Goal: Information Seeking & Learning: Find specific page/section

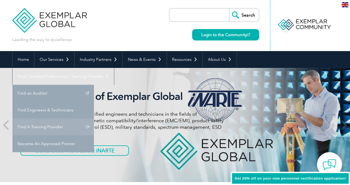
click at [94, 118] on link "Find A Training Provider" at bounding box center [52, 126] width 81 height 17
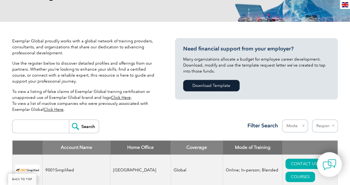
scroll to position [151, 0]
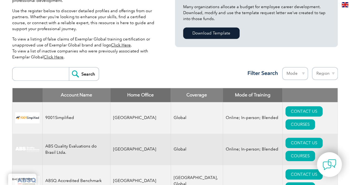
click at [33, 72] on input "search" at bounding box center [42, 73] width 54 height 13
type input "ˋ"
type input "42001"
click at [69, 67] on input "Search" at bounding box center [84, 73] width 30 height 13
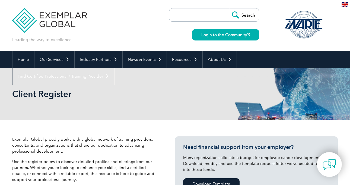
click at [82, 73] on div "Client Register" at bounding box center [175, 94] width 326 height 52
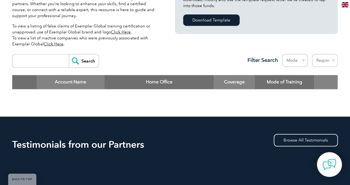
scroll to position [163, 0]
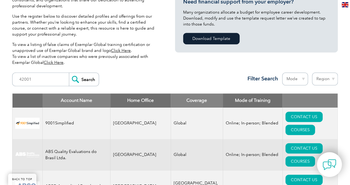
scroll to position [145, 0]
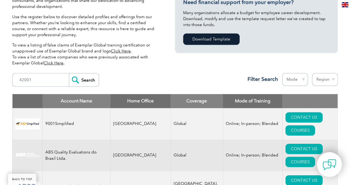
click at [136, 100] on th "Home Office" at bounding box center [141, 101] width 61 height 14
click at [322, 78] on select "Region Australia Bahrain Bangladesh Brazil Canada Colombia Dominican Republic E…" at bounding box center [325, 79] width 26 height 13
select select "[GEOGRAPHIC_DATA]"
click at [312, 73] on select "Region Australia Bahrain Bangladesh Brazil Canada Colombia Dominican Republic E…" at bounding box center [325, 79] width 26 height 13
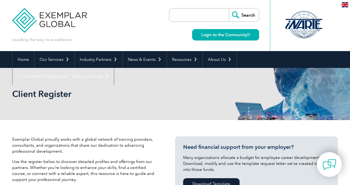
select select "[GEOGRAPHIC_DATA]"
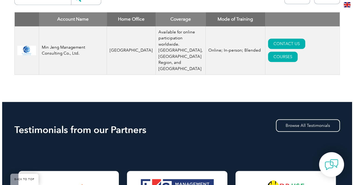
scroll to position [227, 0]
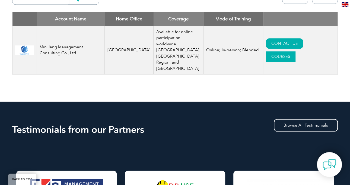
click at [296, 51] on link "COURSES" at bounding box center [281, 56] width 30 height 10
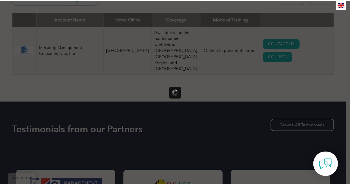
scroll to position [0, 0]
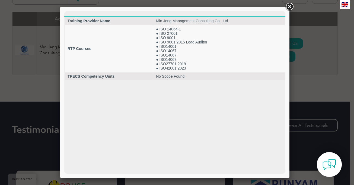
click at [287, 6] on link at bounding box center [290, 7] width 10 height 10
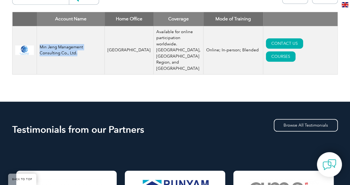
drag, startPoint x: 83, startPoint y: 53, endPoint x: 40, endPoint y: 47, distance: 43.6
click at [40, 47] on td "Min Jeng Management Consulting Co., Ltd." at bounding box center [71, 50] width 68 height 48
click at [49, 47] on td "Min Jeng Management Consulting Co., Ltd." at bounding box center [71, 50] width 68 height 48
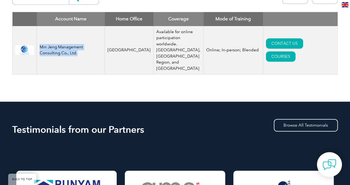
drag, startPoint x: 89, startPoint y: 52, endPoint x: 40, endPoint y: 45, distance: 48.6
click at [40, 45] on td "Min Jeng Management Consulting Co., Ltd." at bounding box center [71, 50] width 68 height 48
